Goal: Transaction & Acquisition: Purchase product/service

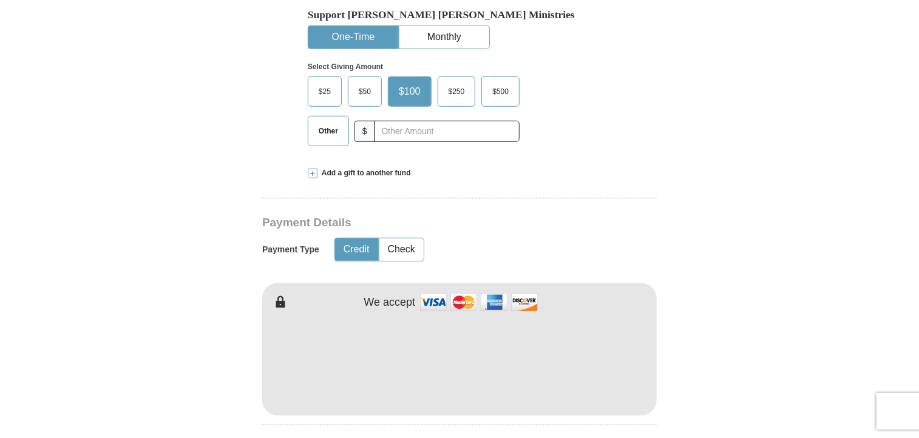
scroll to position [425, 0]
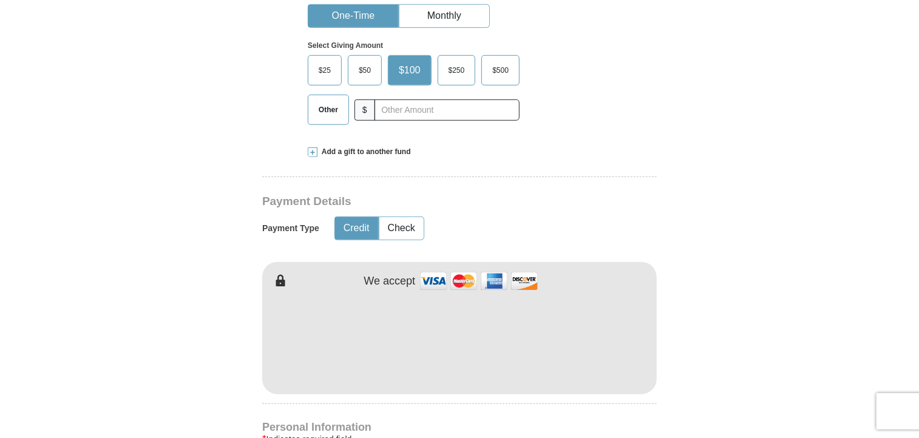
type input "[PERSON_NAME]"
type input "Staples"
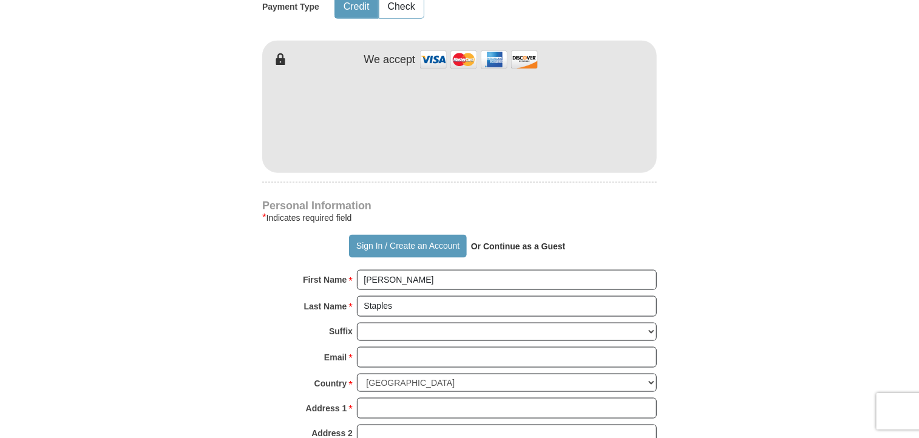
scroll to position [668, 0]
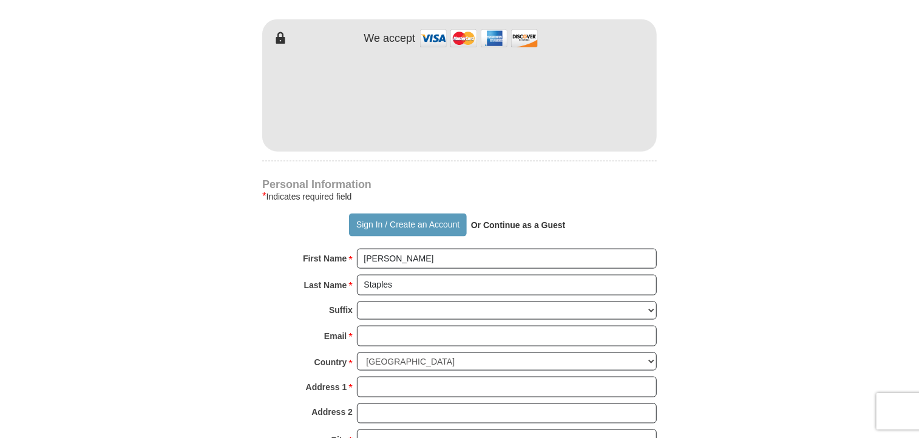
click at [549, 224] on strong "Or Continue as a Guest" at bounding box center [518, 225] width 95 height 10
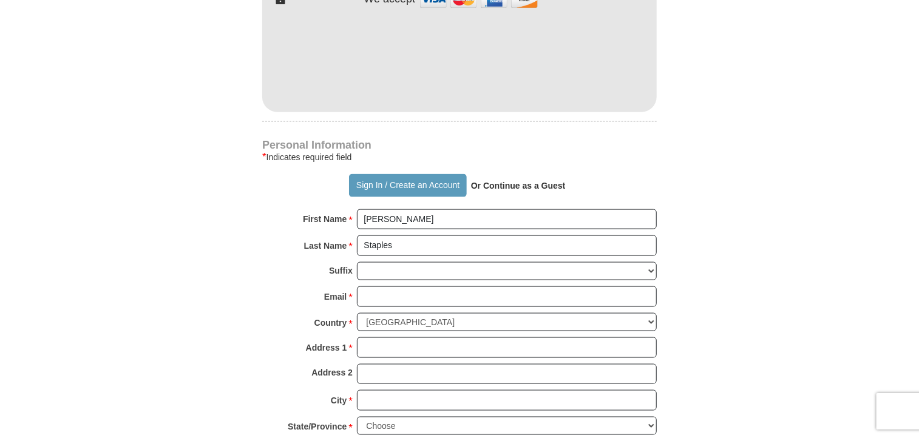
scroll to position [728, 0]
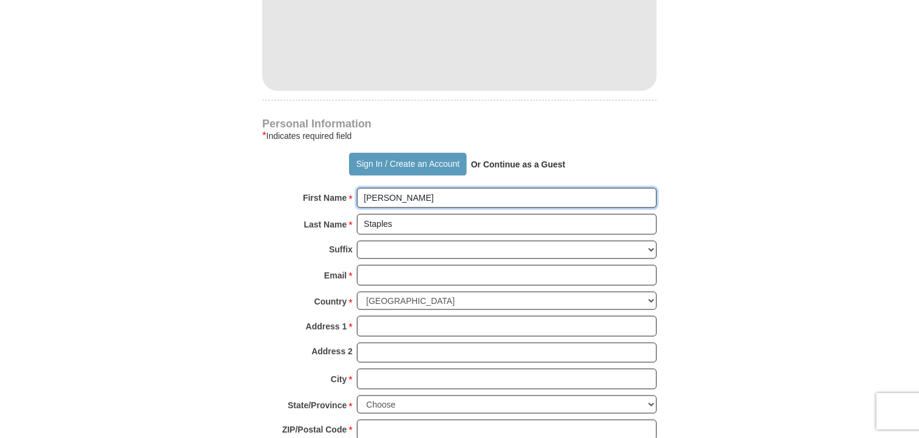
click at [408, 191] on input "[PERSON_NAME]" at bounding box center [507, 198] width 300 height 21
type input "[PERSON_NAME]"
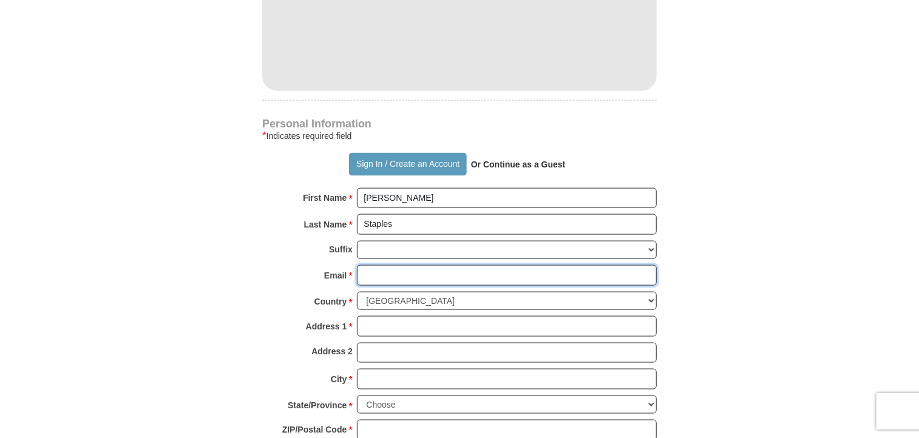
click at [390, 273] on input "Email *" at bounding box center [507, 275] width 300 height 21
type input "[EMAIL_ADDRESS][DOMAIN_NAME]"
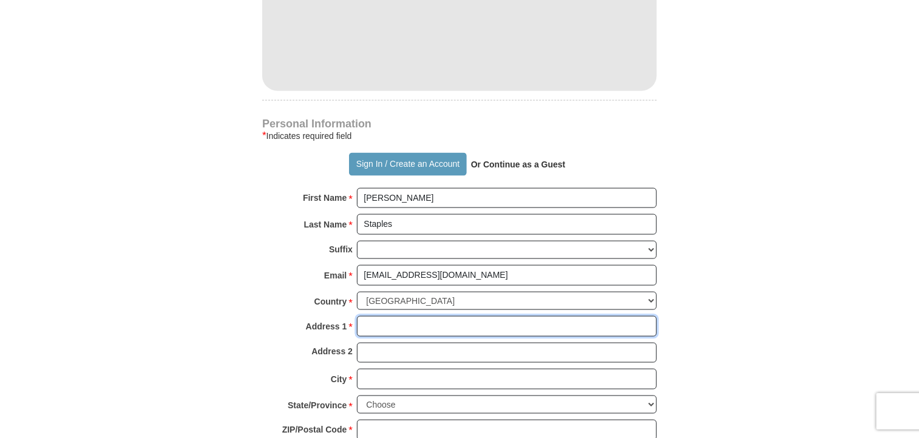
type input "[STREET_ADDRESS][PERSON_NAME]"
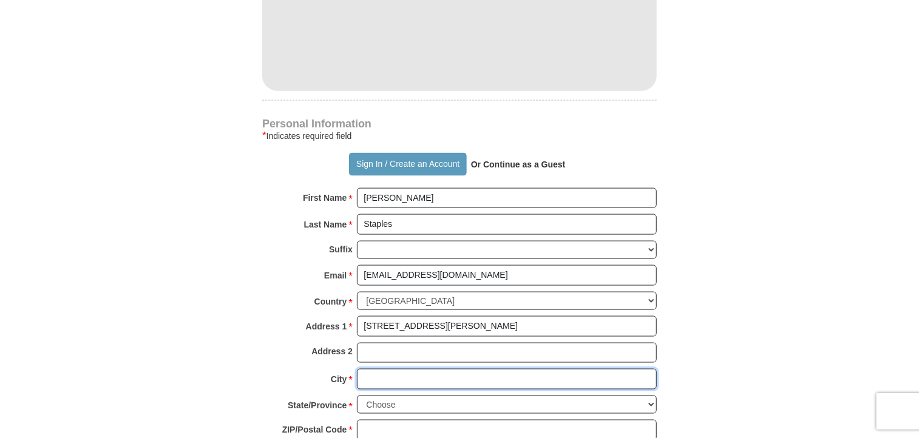
type input "[GEOGRAPHIC_DATA]"
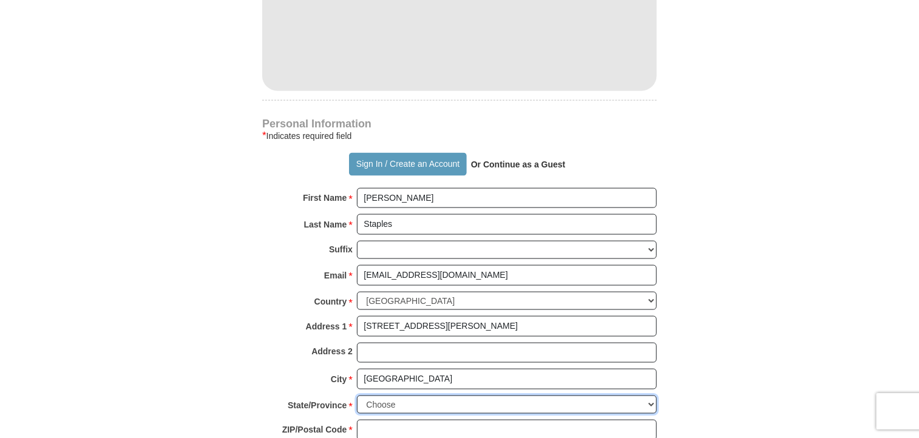
select select "MT"
type input "59714"
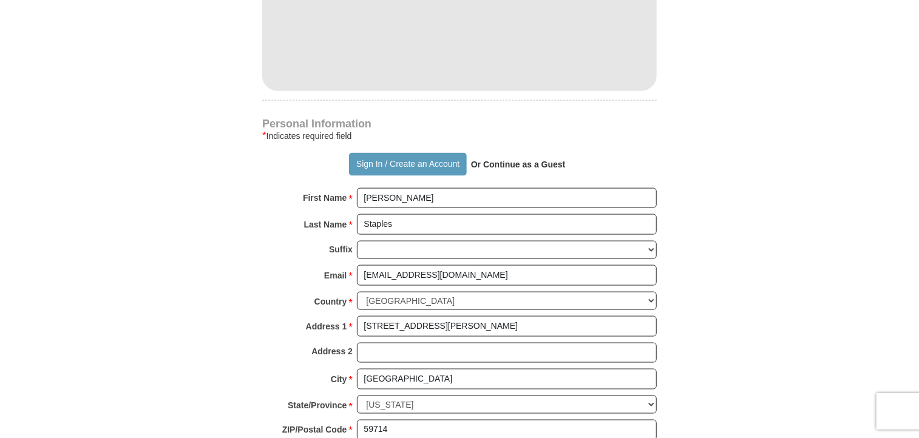
type input "4063120247"
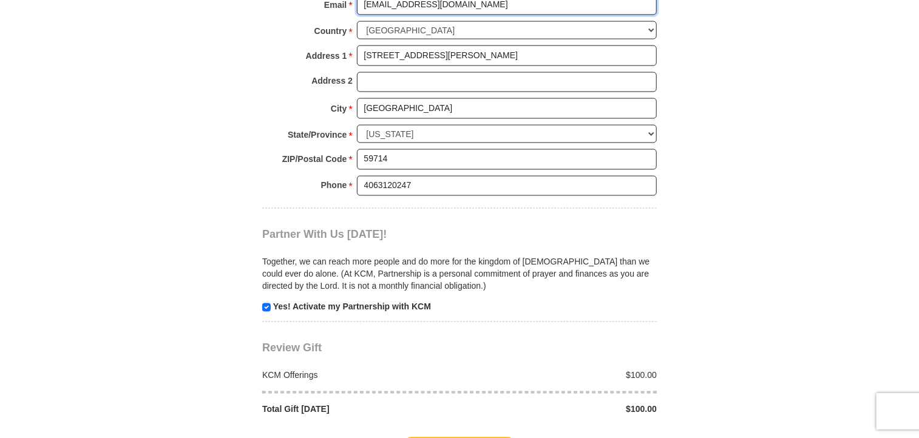
scroll to position [1032, 0]
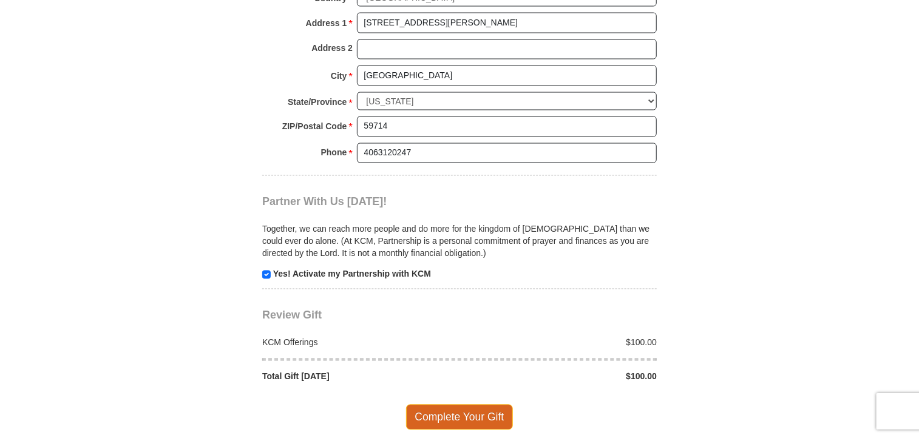
click at [475, 413] on span "Complete Your Gift" at bounding box center [459, 417] width 107 height 25
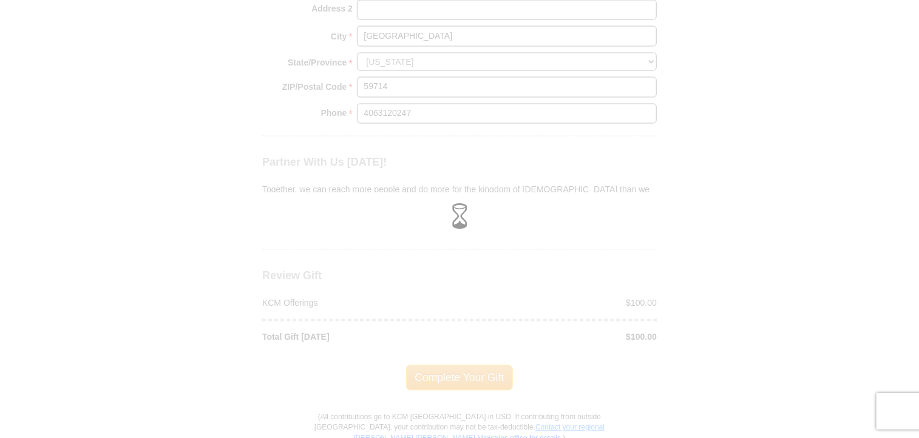
scroll to position [1092, 0]
